Goal: Navigation & Orientation: Find specific page/section

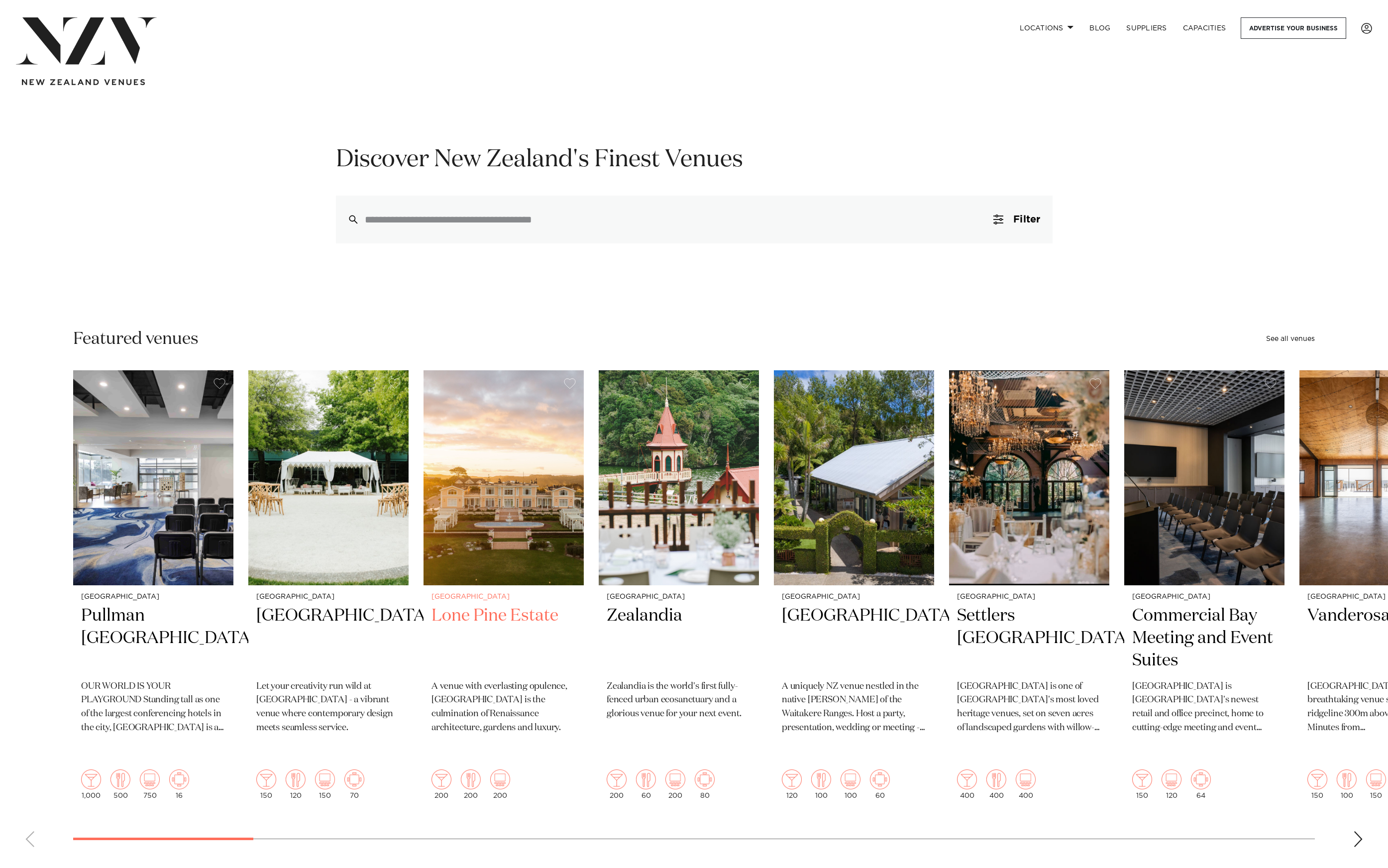
click at [511, 440] on img "3 / 49" at bounding box center [503, 477] width 160 height 215
click at [511, 502] on img "3 / 49" at bounding box center [503, 477] width 160 height 215
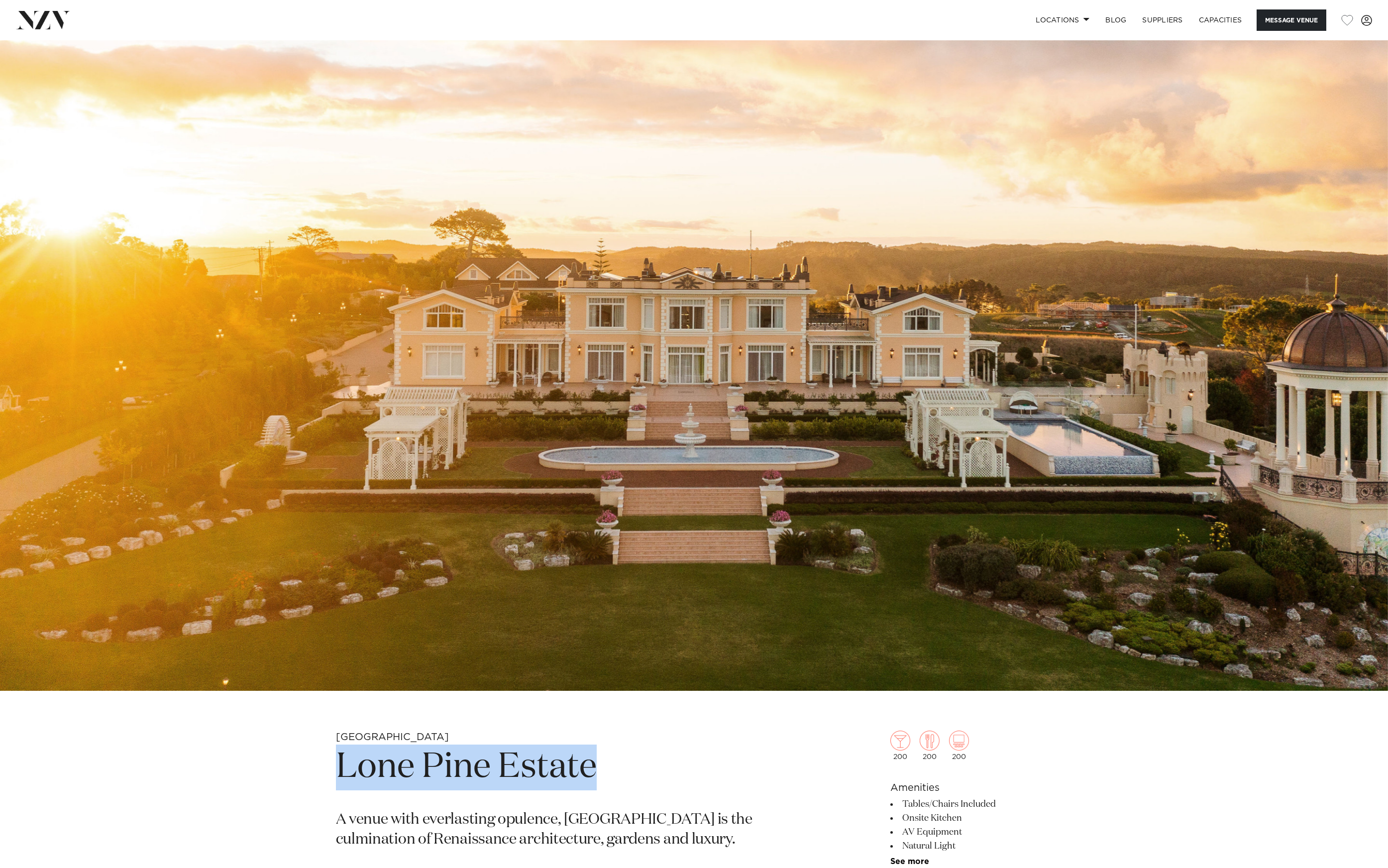
drag, startPoint x: 622, startPoint y: 788, endPoint x: 294, endPoint y: 765, distance: 328.8
copy h1 "Lone Pine Estate"
click at [920, 10] on div "Locations [GEOGRAPHIC_DATA] [GEOGRAPHIC_DATA] [GEOGRAPHIC_DATA] [GEOGRAPHIC_DAT…" at bounding box center [894, 20] width 955 height 22
